Goal: Download file/media

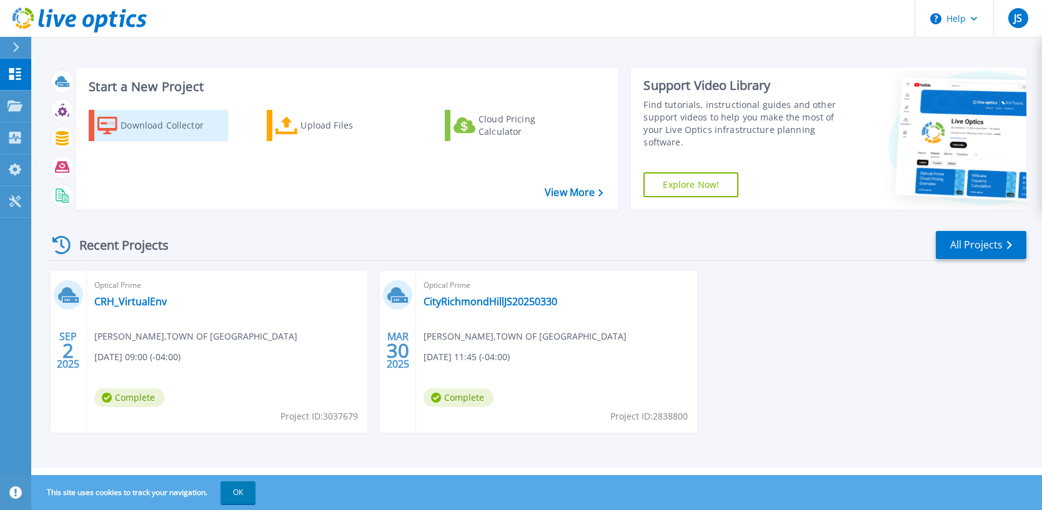
click at [143, 121] on div "Download Collector" at bounding box center [171, 125] width 100 height 25
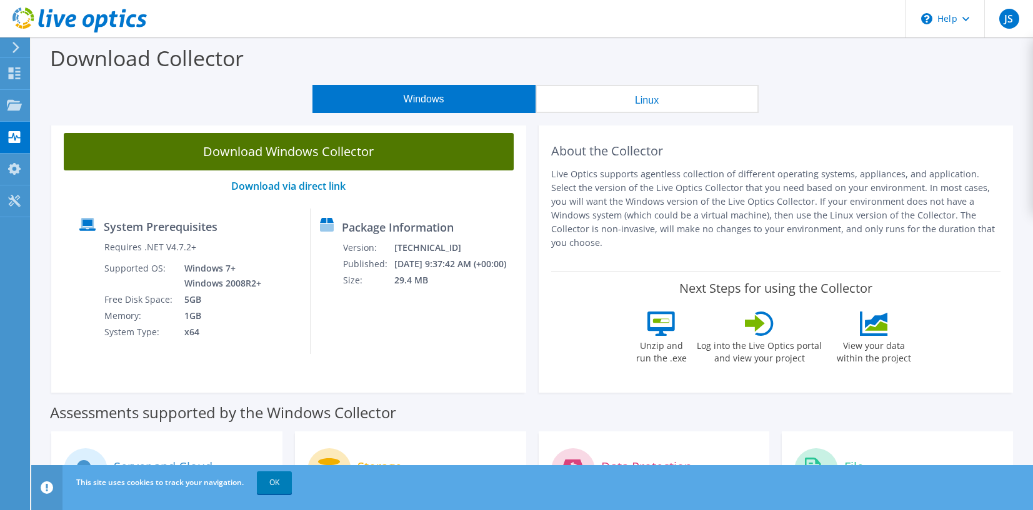
click at [322, 152] on link "Download Windows Collector" at bounding box center [289, 151] width 450 height 37
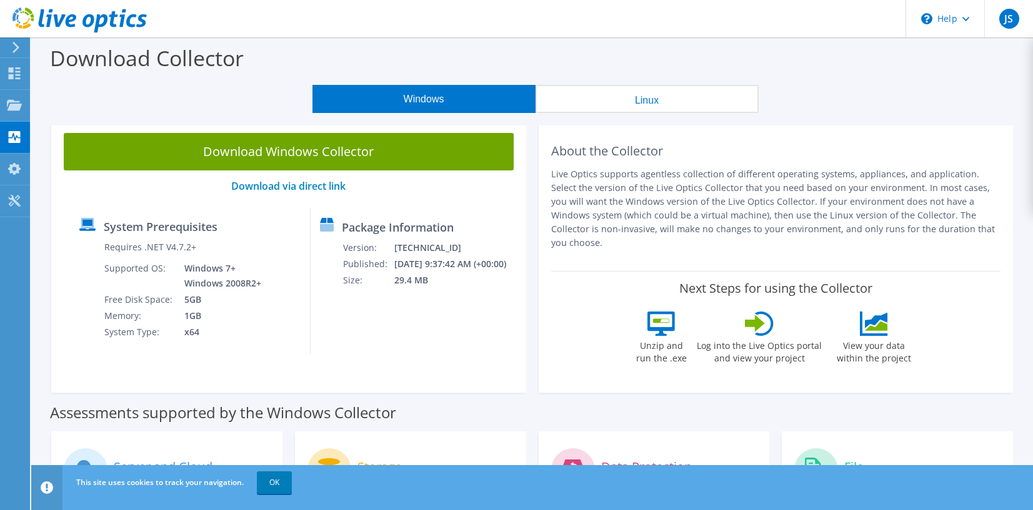
click at [298, 227] on div "System Prerequisites" at bounding box center [189, 228] width 221 height 21
click at [20, 75] on use at bounding box center [15, 73] width 12 height 12
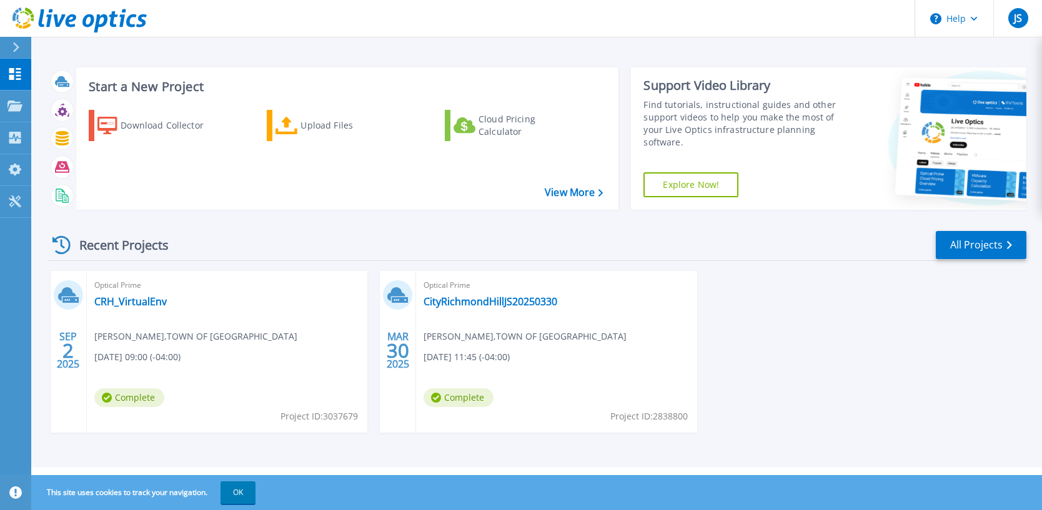
click at [9, 47] on button at bounding box center [15, 48] width 31 height 22
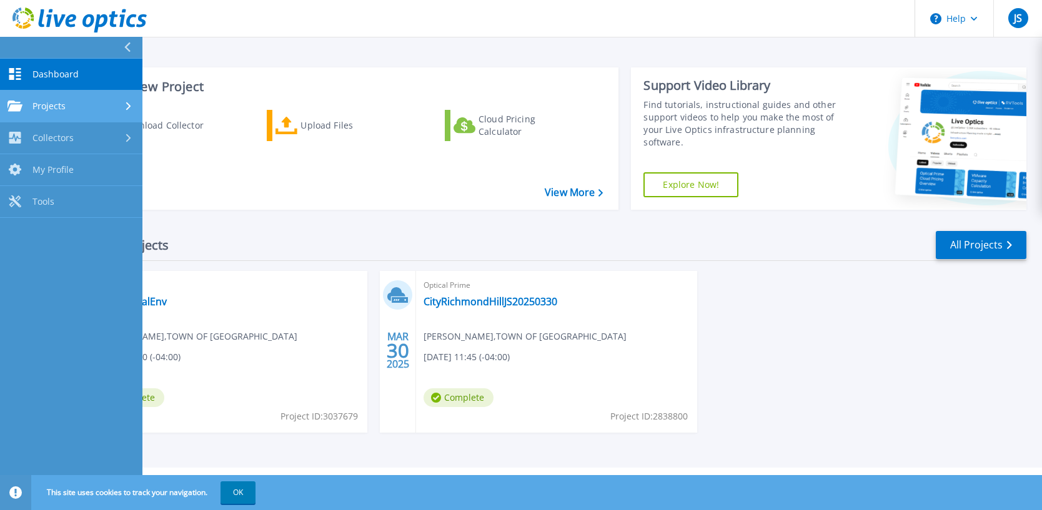
click at [73, 105] on div "Projects" at bounding box center [70, 106] width 127 height 11
click at [59, 107] on span "Projects" at bounding box center [48, 106] width 33 height 11
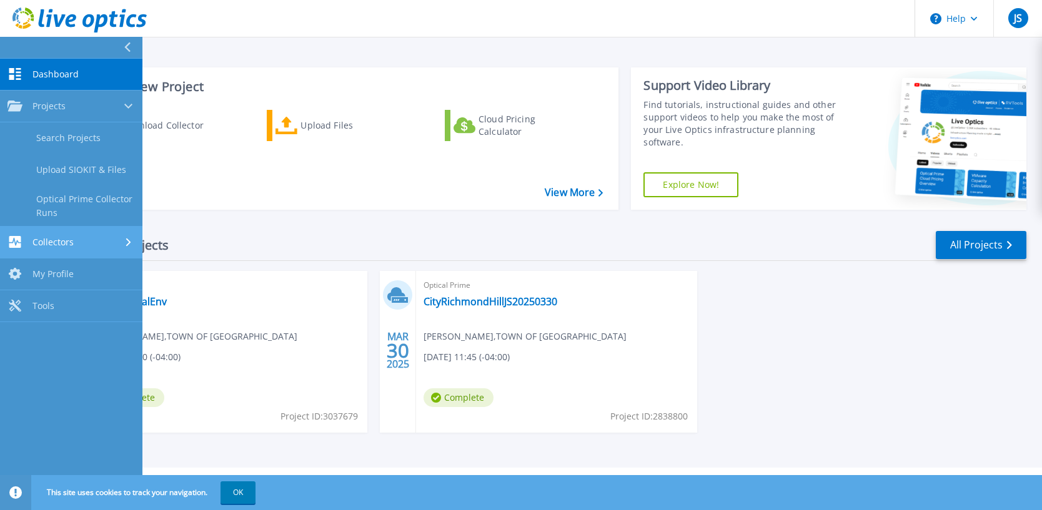
click at [67, 250] on link "Collectors Collectors" at bounding box center [71, 243] width 142 height 32
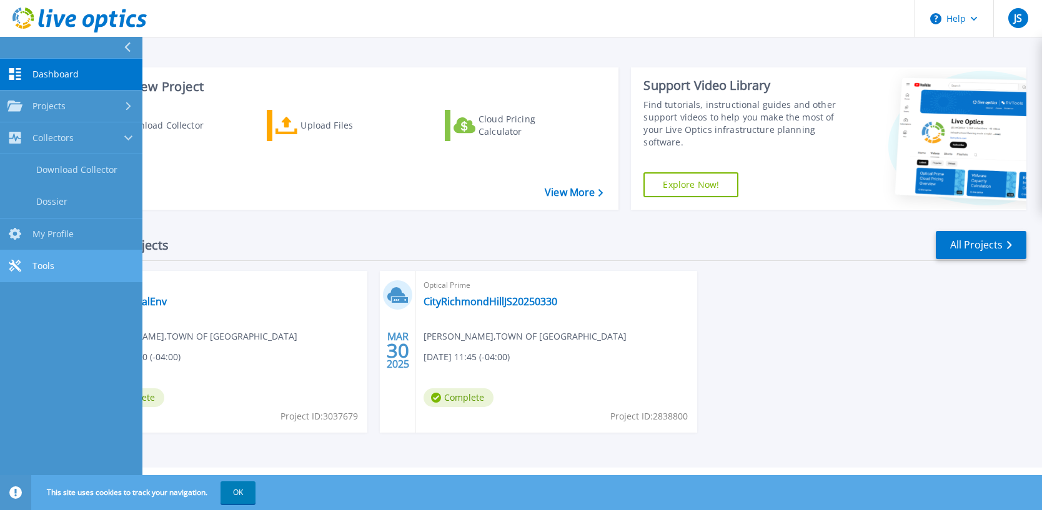
click at [48, 262] on span "Tools" at bounding box center [43, 265] width 22 height 11
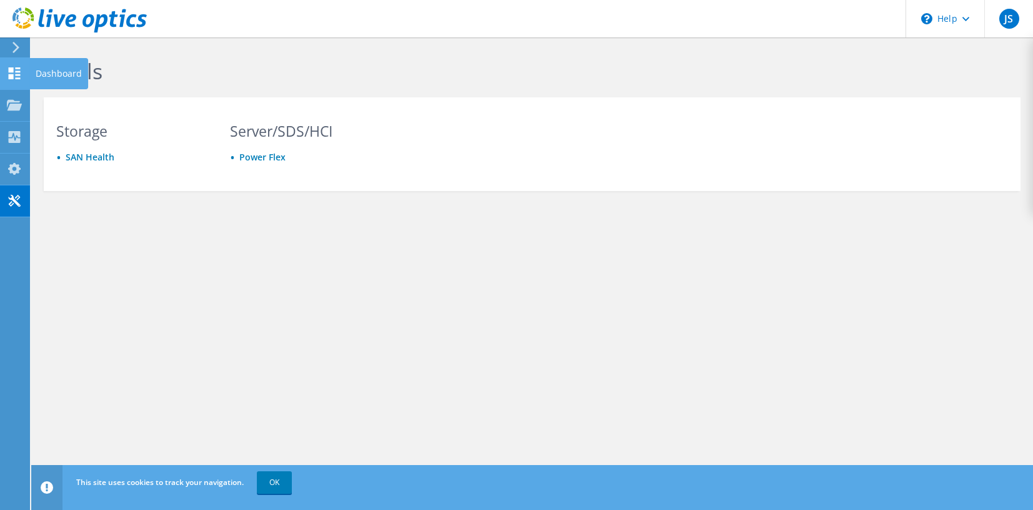
click at [18, 74] on use at bounding box center [15, 73] width 12 height 12
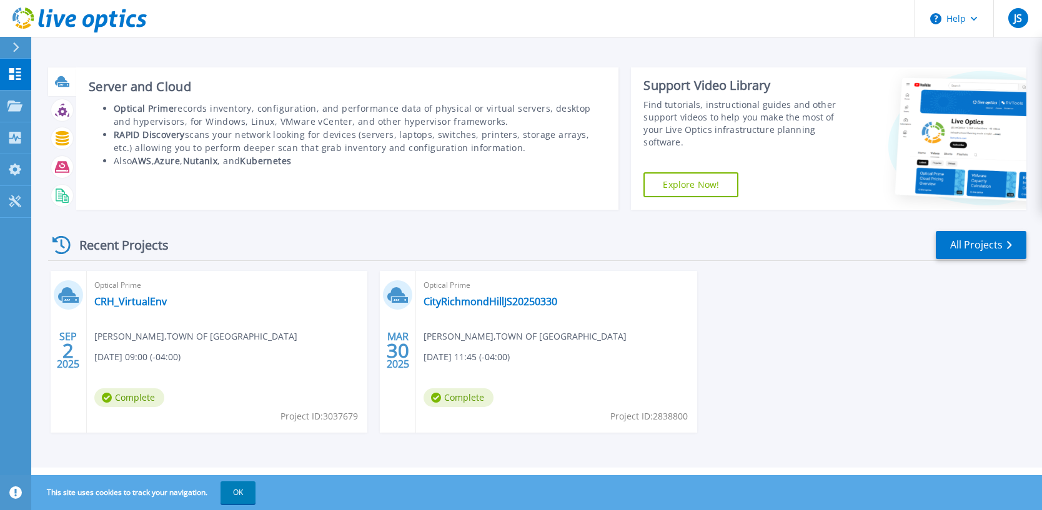
click at [57, 81] on icon at bounding box center [61, 80] width 12 height 9
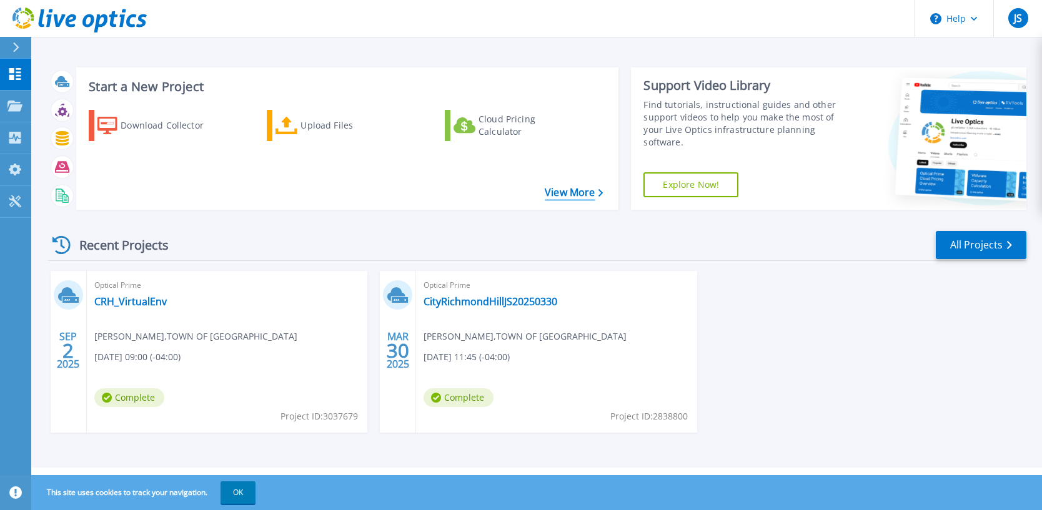
click at [575, 194] on link "View More" at bounding box center [574, 193] width 58 height 12
